Goal: Browse casually

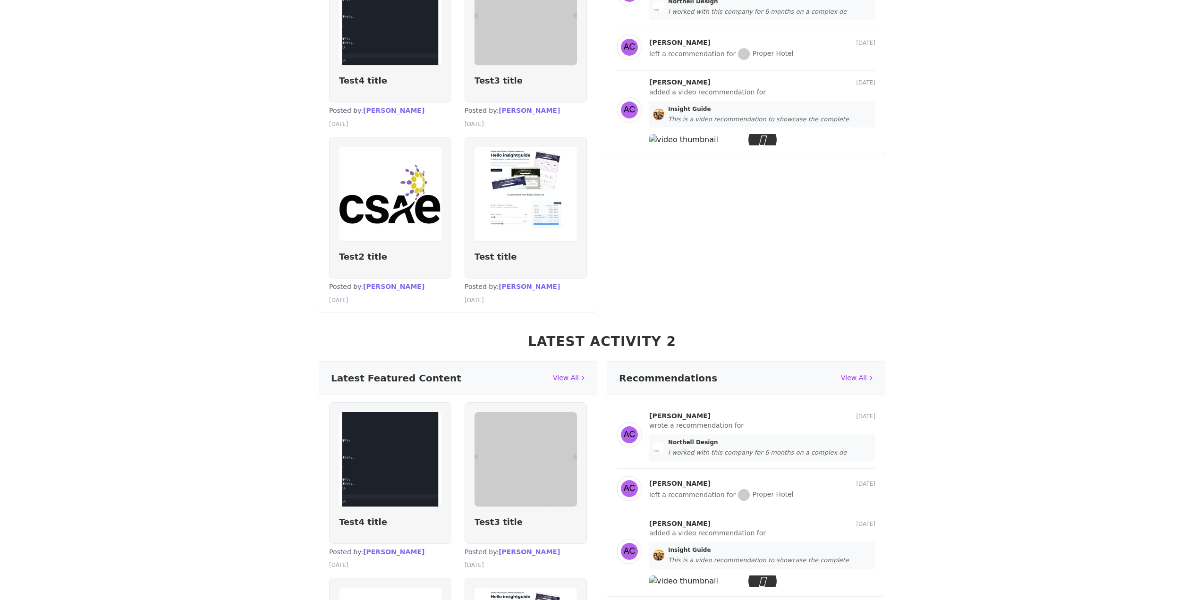
scroll to position [1056, 0]
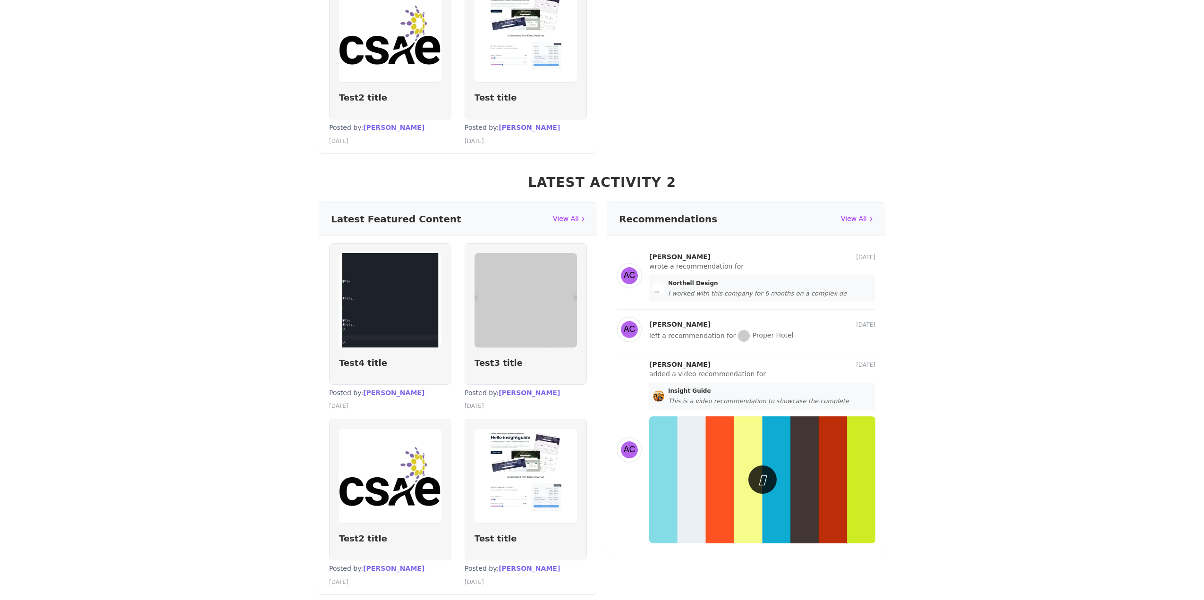
click at [760, 304] on div "×" at bounding box center [602, 300] width 1204 height 600
click at [985, 280] on div "×" at bounding box center [602, 300] width 1204 height 600
click at [759, 308] on div "×" at bounding box center [602, 300] width 1204 height 600
click at [761, 304] on div "×" at bounding box center [602, 300] width 1204 height 600
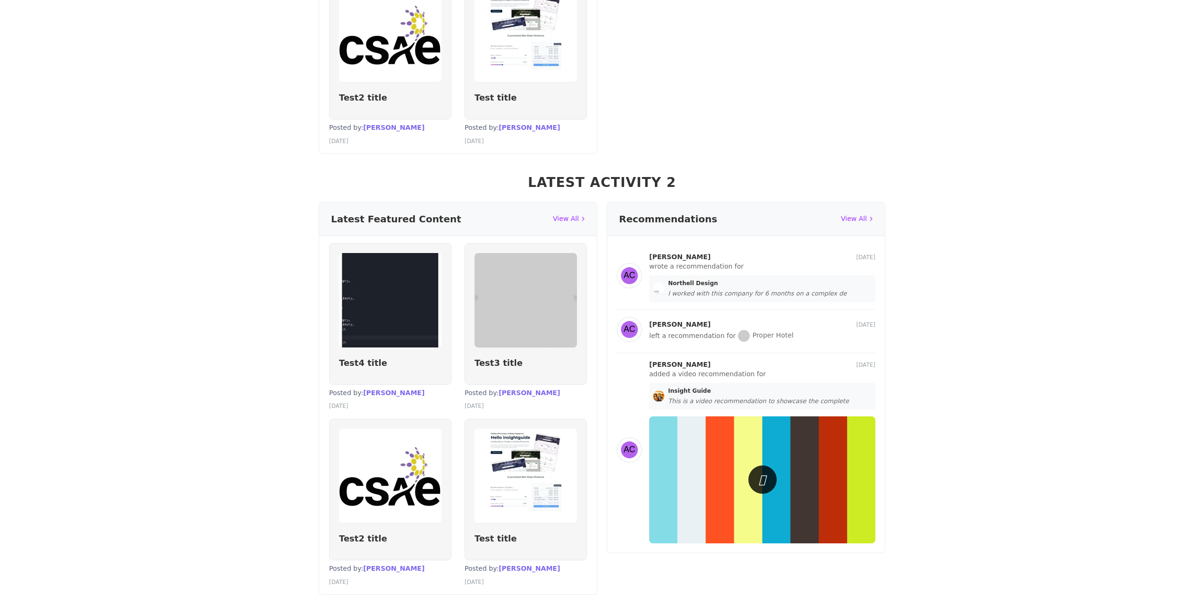
click at [761, 304] on div "×" at bounding box center [602, 300] width 1204 height 600
click at [703, 281] on div at bounding box center [602, 312] width 264 height 64
click at [677, 260] on div "×" at bounding box center [602, 268] width 264 height 24
click at [742, 309] on div "×" at bounding box center [602, 300] width 1204 height 600
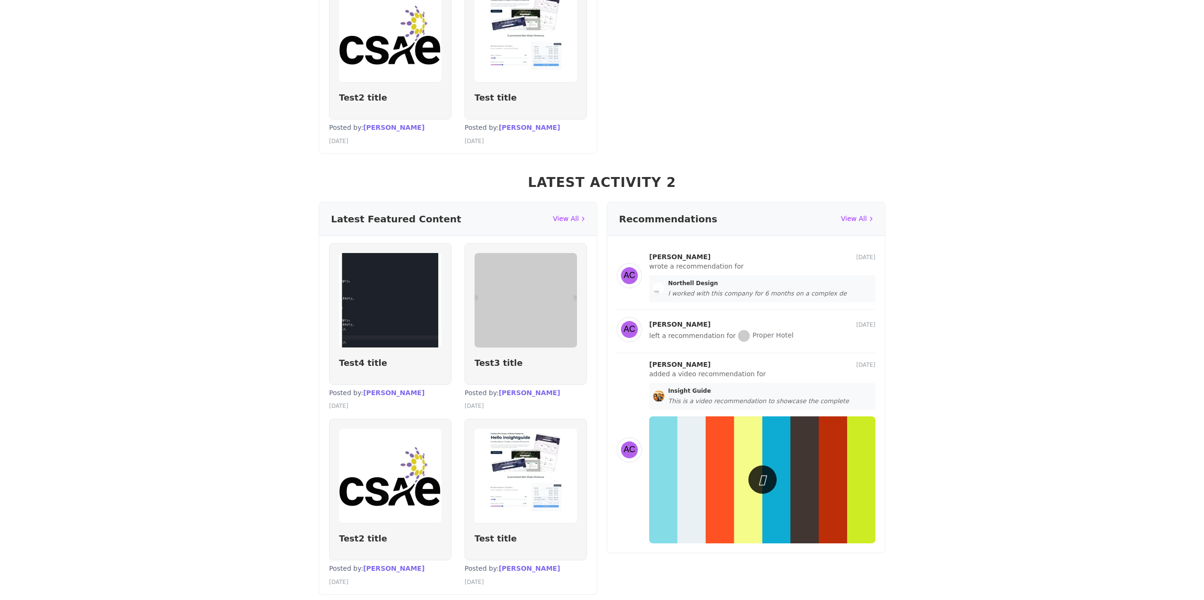
click at [765, 301] on div "×" at bounding box center [602, 300] width 1204 height 600
click at [760, 308] on div "×" at bounding box center [602, 300] width 1204 height 600
click at [759, 305] on div "×" at bounding box center [602, 300] width 1204 height 600
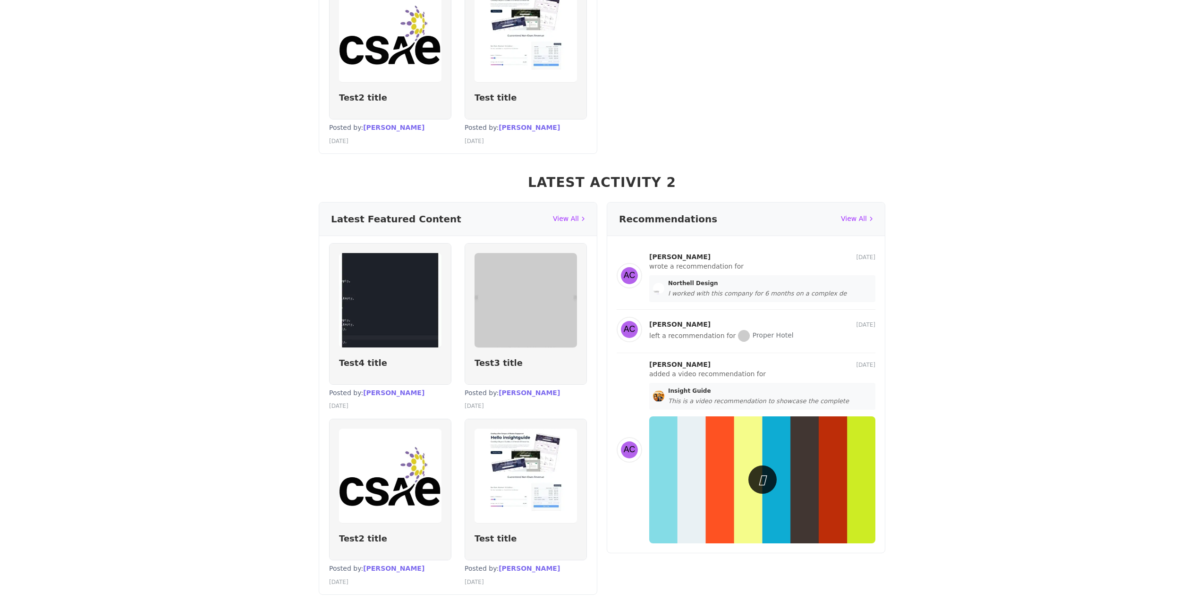
click at [759, 305] on div "×" at bounding box center [602, 300] width 1204 height 600
drag, startPoint x: 846, startPoint y: 261, endPoint x: 834, endPoint y: 250, distance: 16.7
click at [834, 250] on div "×" at bounding box center [602, 300] width 1204 height 600
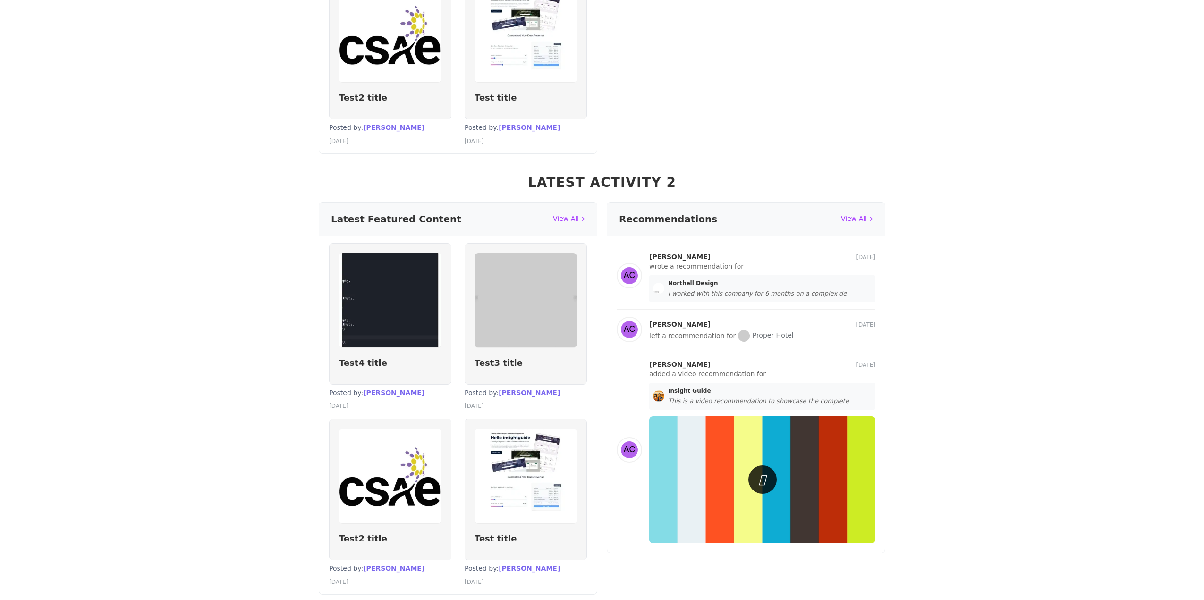
click at [755, 248] on div "×" at bounding box center [602, 300] width 1204 height 600
click at [666, 251] on div "×" at bounding box center [602, 300] width 1204 height 600
click at [680, 316] on div at bounding box center [602, 312] width 264 height 64
drag, startPoint x: 688, startPoint y: 356, endPoint x: 711, endPoint y: 355, distance: 23.1
click at [689, 356] on div "×" at bounding box center [602, 300] width 1204 height 600
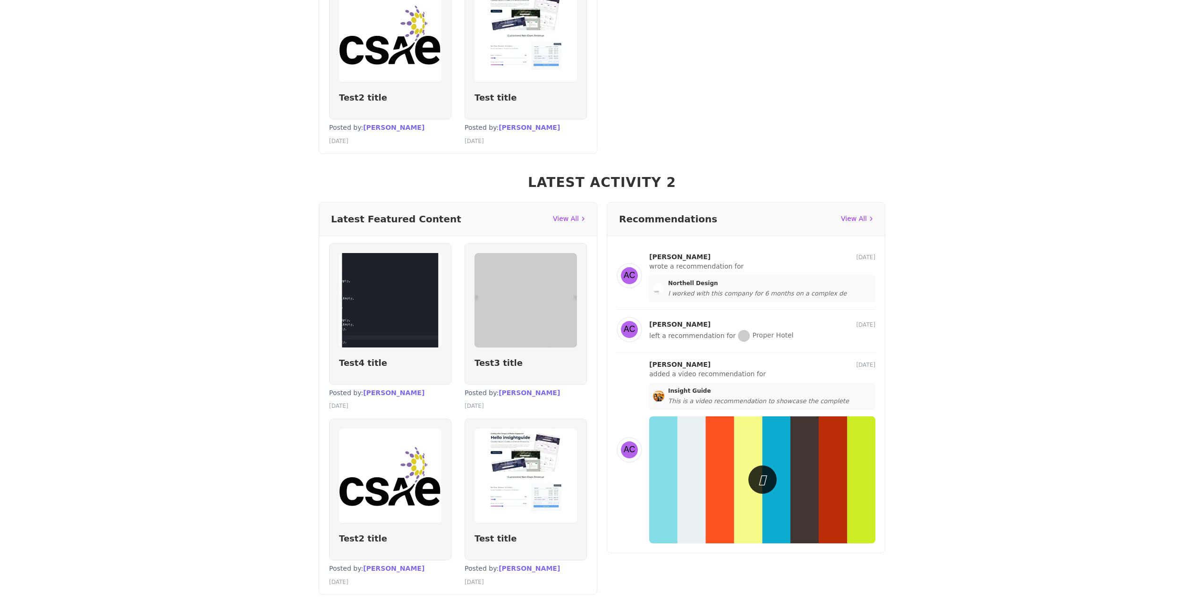
click at [796, 349] on div "×" at bounding box center [602, 300] width 1204 height 600
click at [759, 306] on div "×" at bounding box center [602, 300] width 1204 height 600
click at [207, 232] on div "×" at bounding box center [602, 300] width 1204 height 600
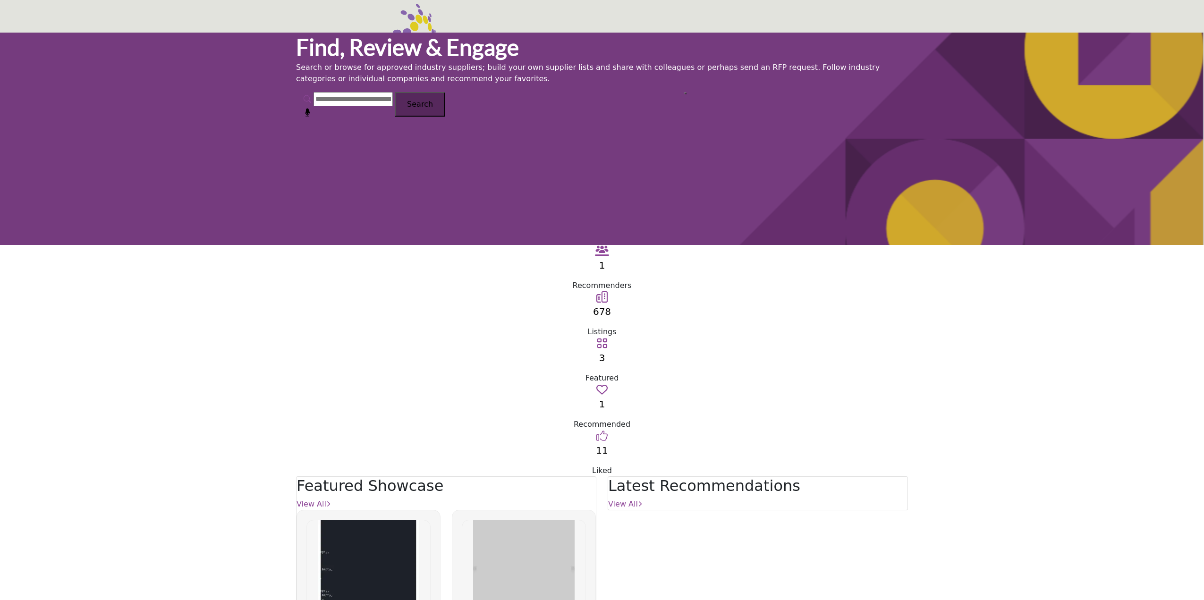
scroll to position [1056, 0]
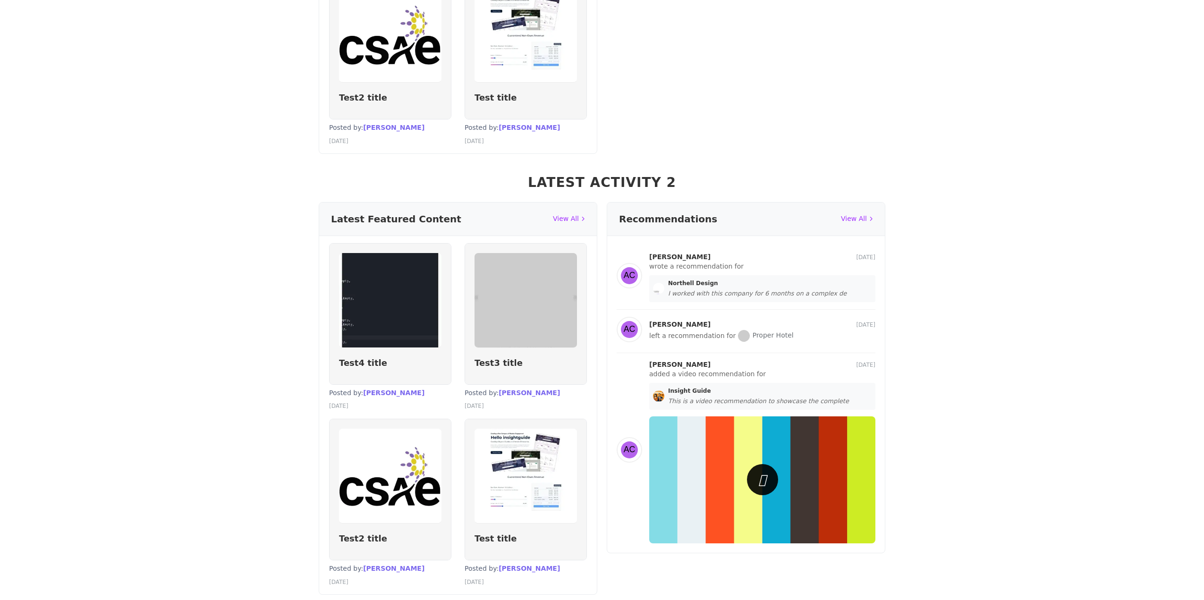
click at [759, 471] on icon at bounding box center [763, 480] width 8 height 19
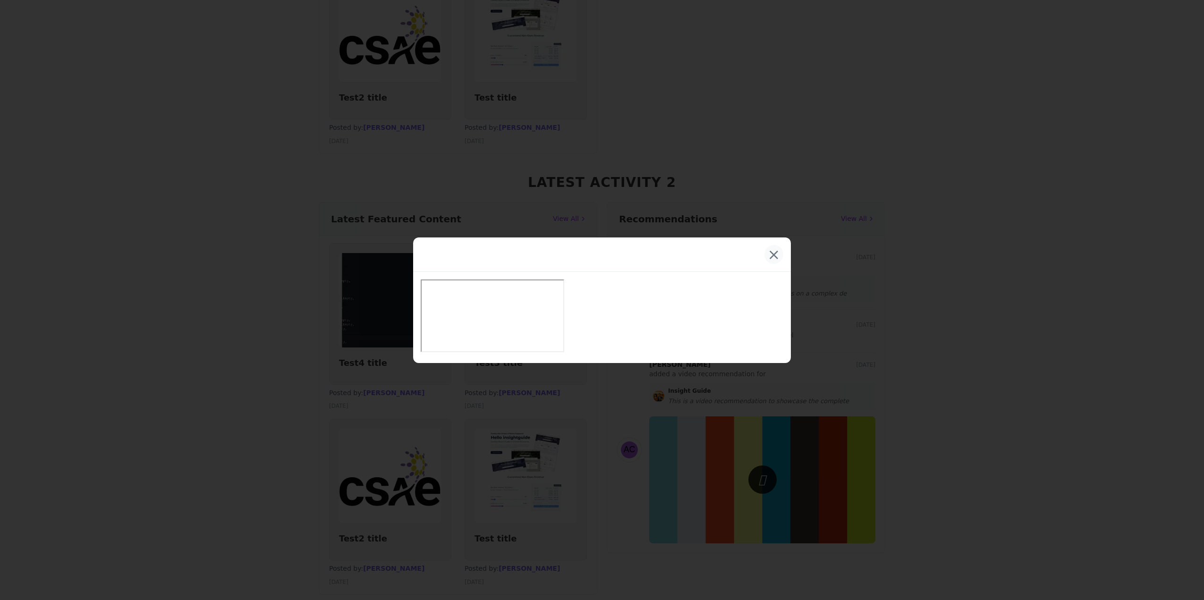
click at [775, 259] on button "×" at bounding box center [773, 254] width 19 height 19
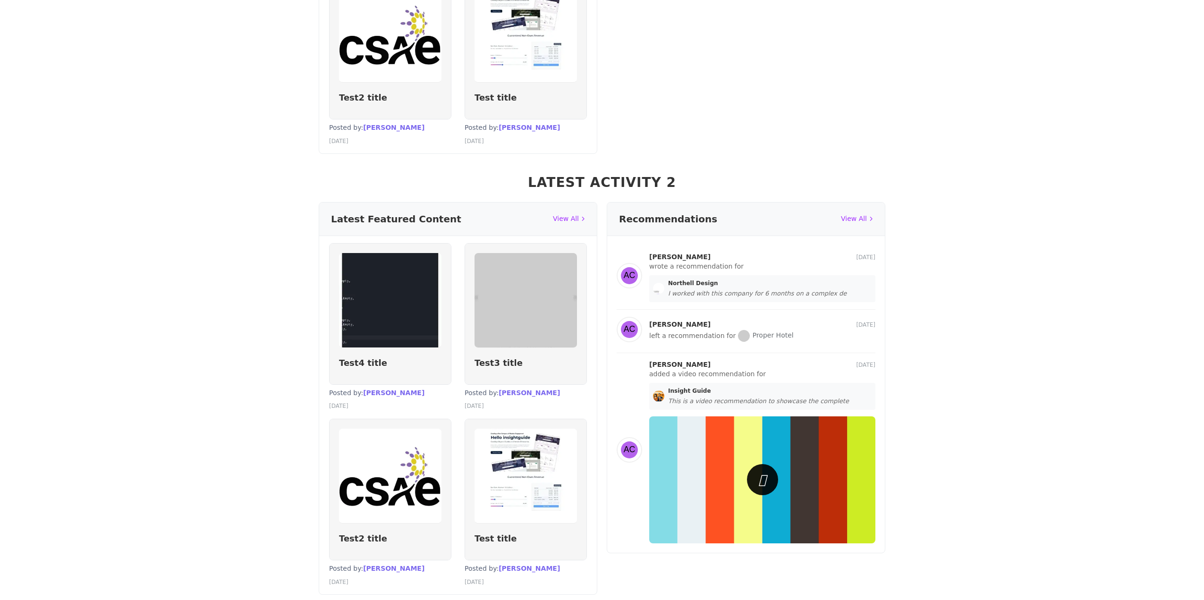
click at [759, 471] on icon at bounding box center [763, 480] width 8 height 19
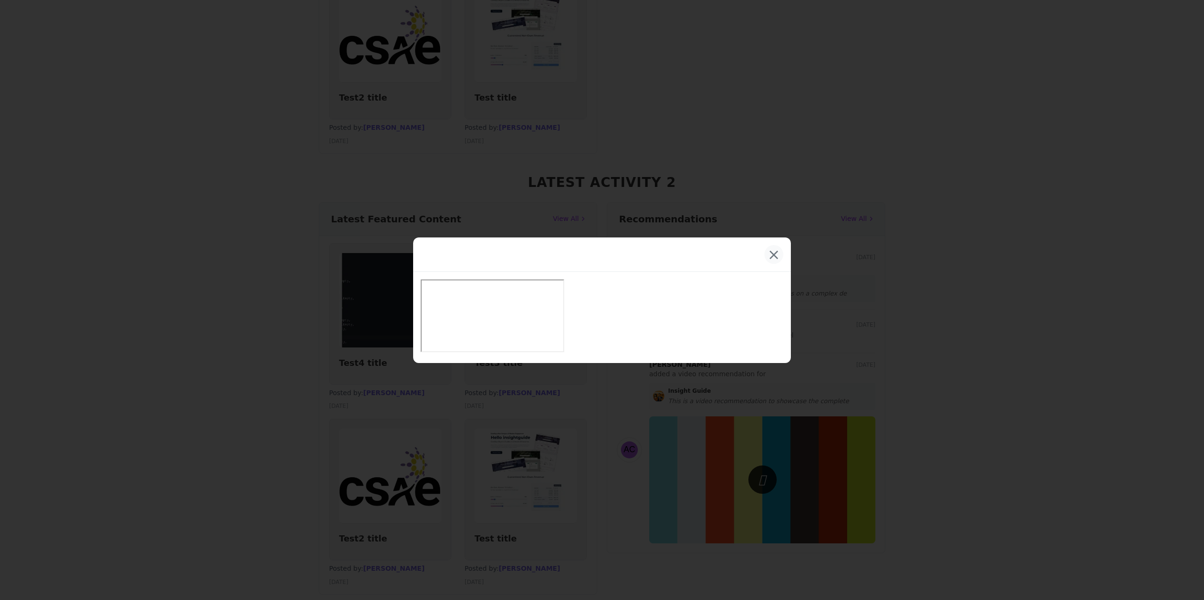
click at [775, 260] on button "×" at bounding box center [773, 254] width 19 height 19
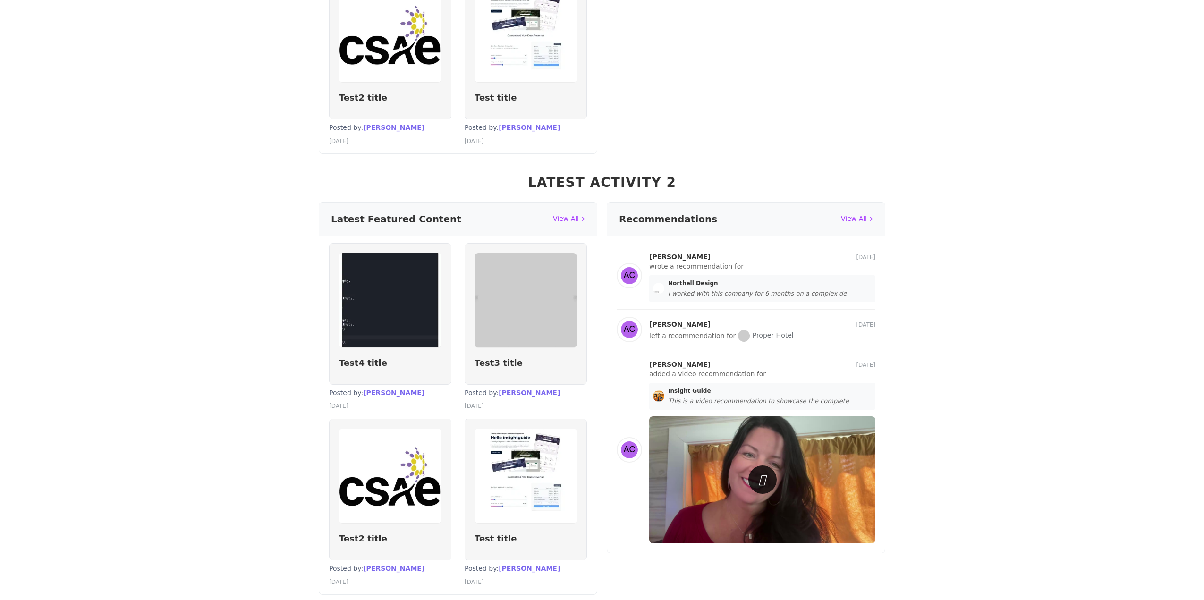
click at [915, 296] on section "Latest Activity 2 Latest Featured Content View All Test4 title Mauris faucibus …" at bounding box center [602, 383] width 1204 height 441
click at [768, 464] on div at bounding box center [762, 479] width 31 height 31
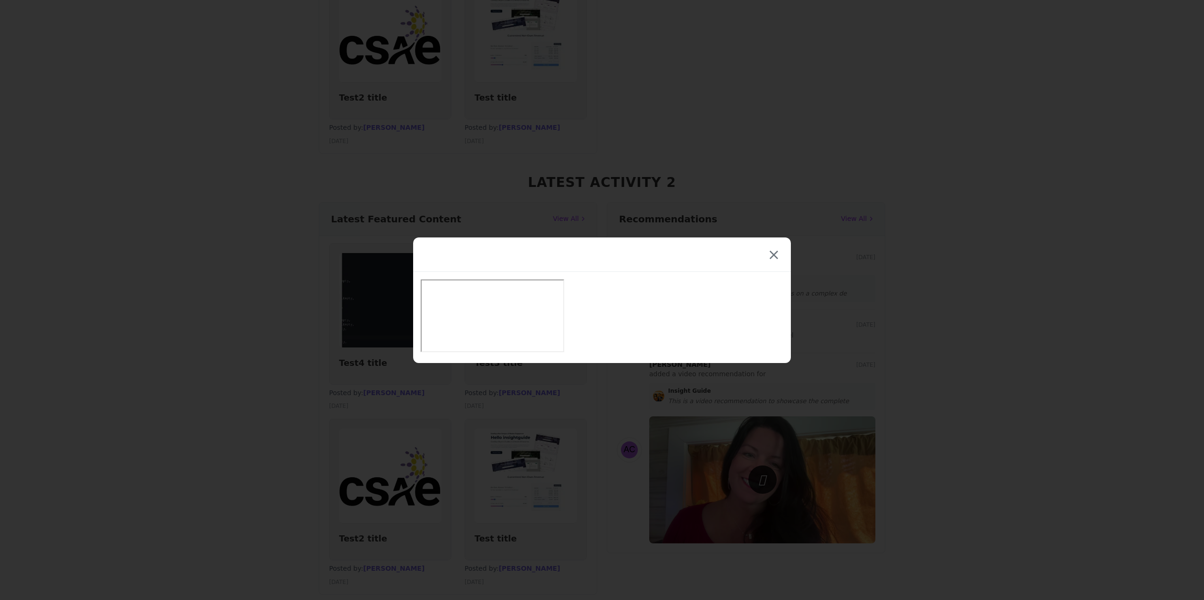
click at [778, 254] on button "×" at bounding box center [773, 254] width 19 height 19
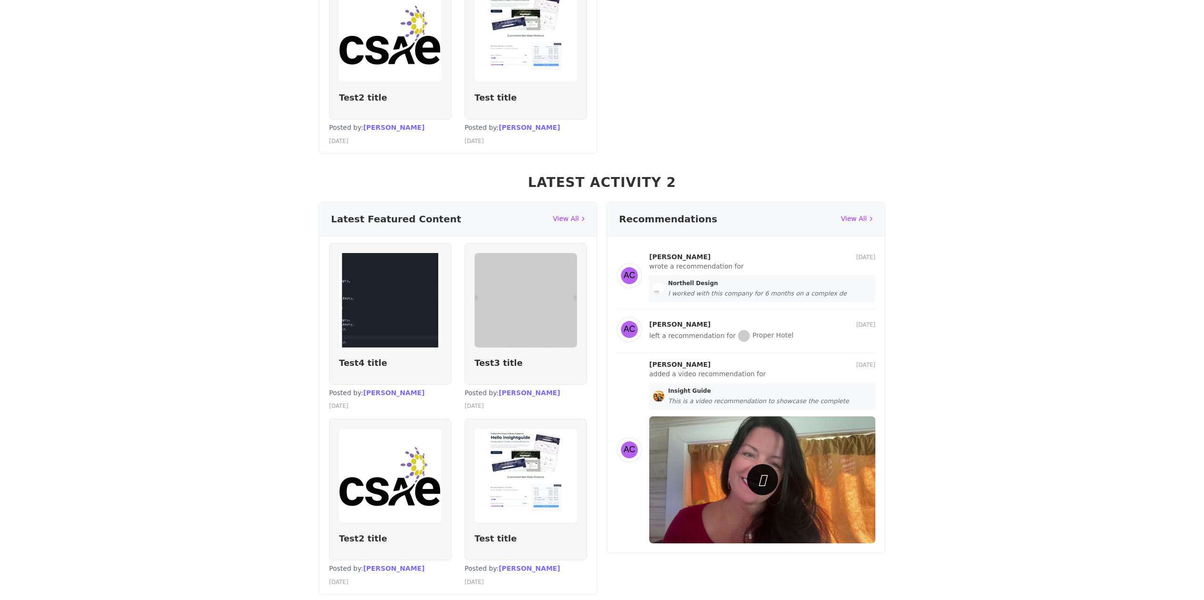
click at [759, 470] on icon at bounding box center [763, 479] width 8 height 19
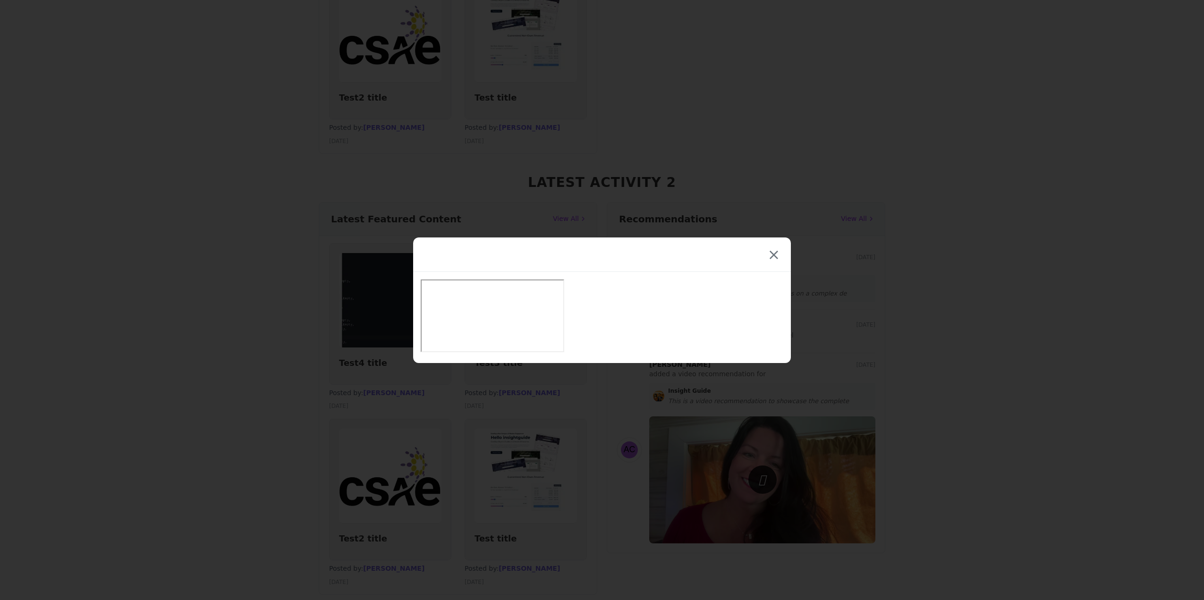
drag, startPoint x: 774, startPoint y: 257, endPoint x: 760, endPoint y: 246, distance: 16.8
click at [774, 256] on button "×" at bounding box center [773, 254] width 19 height 19
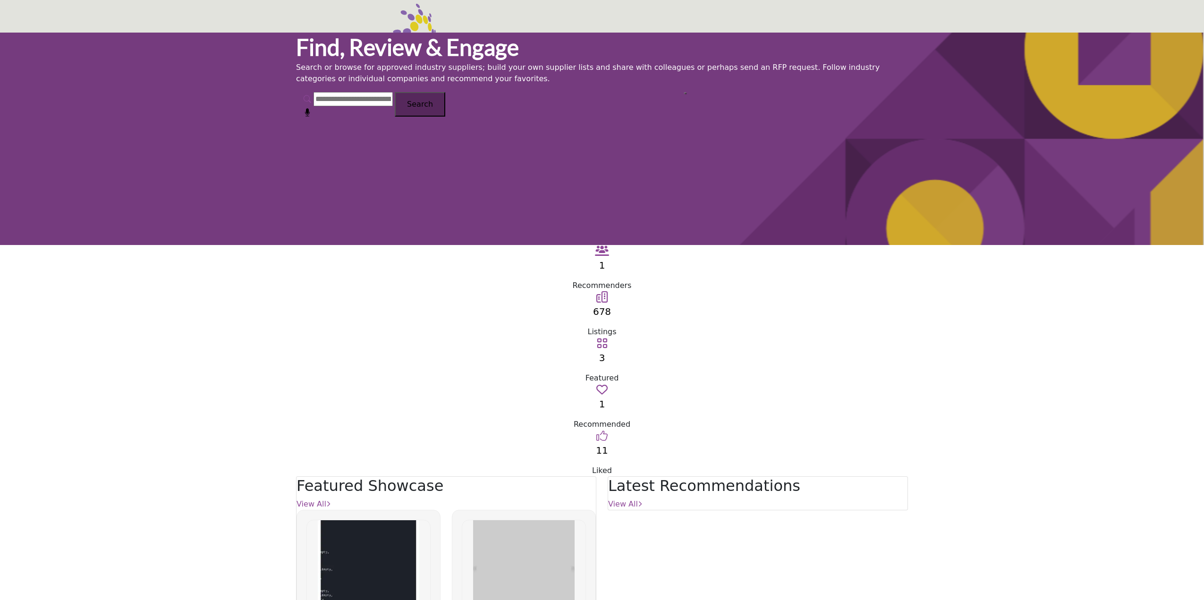
scroll to position [1056, 0]
